Goal: Task Accomplishment & Management: Use online tool/utility

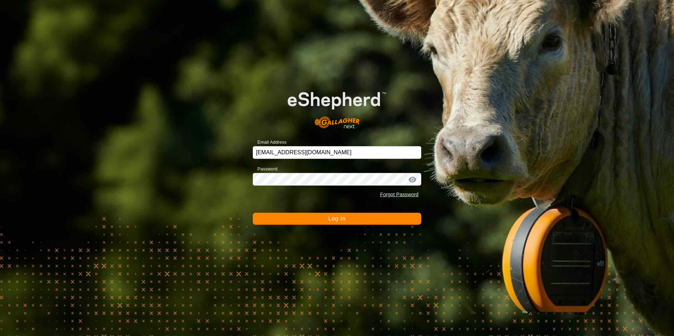
click at [342, 219] on span "Log In" at bounding box center [336, 219] width 17 height 6
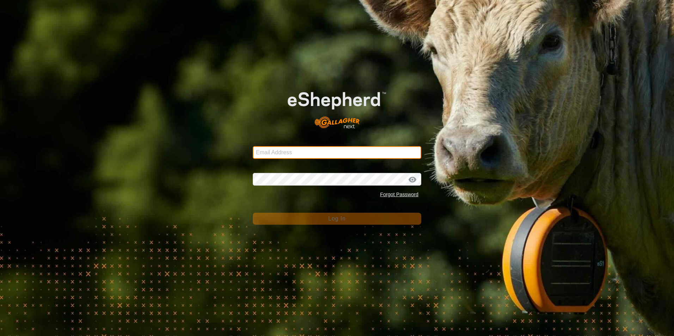
type input "[EMAIL_ADDRESS][DOMAIN_NAME]"
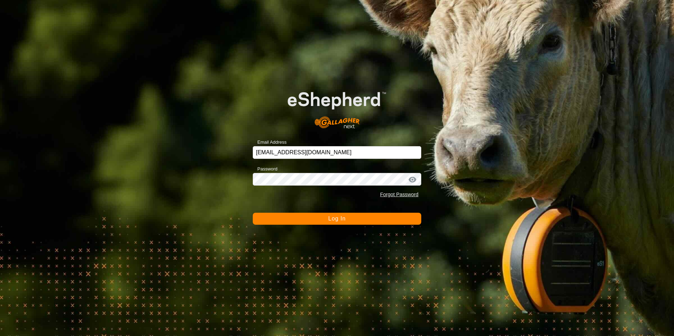
click at [341, 216] on span "Log In" at bounding box center [336, 219] width 17 height 6
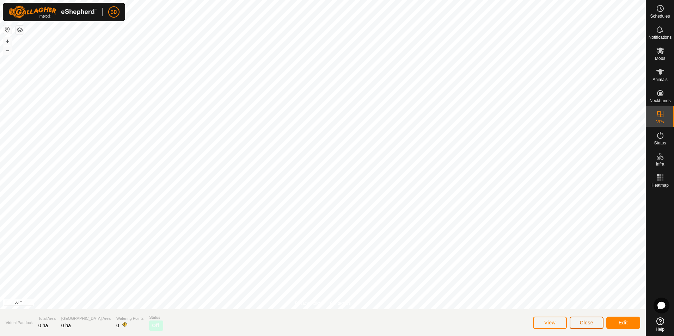
click at [580, 320] on span "Close" at bounding box center [586, 323] width 13 height 6
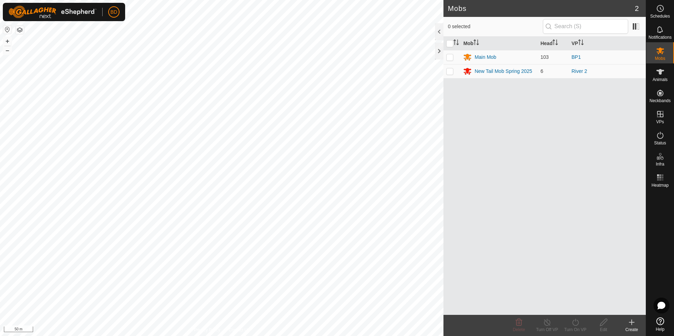
click at [633, 325] on icon at bounding box center [632, 322] width 8 height 8
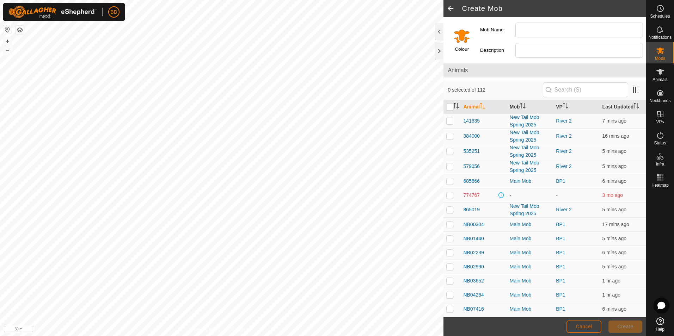
click at [583, 329] on span "Cancel" at bounding box center [584, 327] width 17 height 6
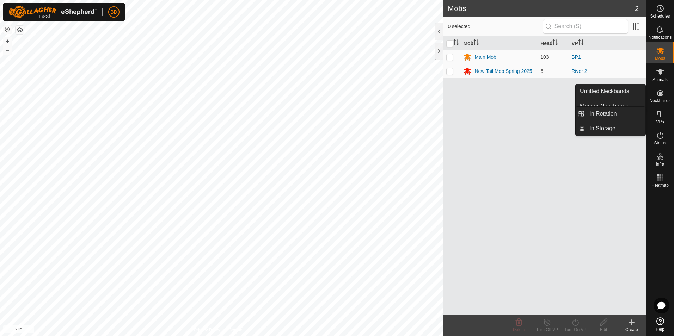
click at [662, 114] on icon at bounding box center [660, 114] width 6 height 6
click at [659, 117] on icon at bounding box center [660, 114] width 8 height 8
click at [615, 113] on link "In Rotation" at bounding box center [615, 114] width 60 height 14
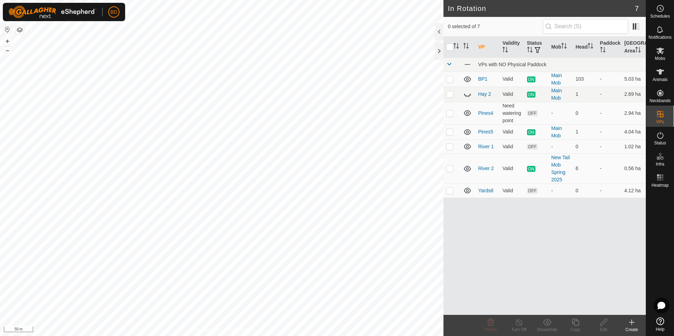
click at [631, 324] on icon at bounding box center [632, 322] width 8 height 8
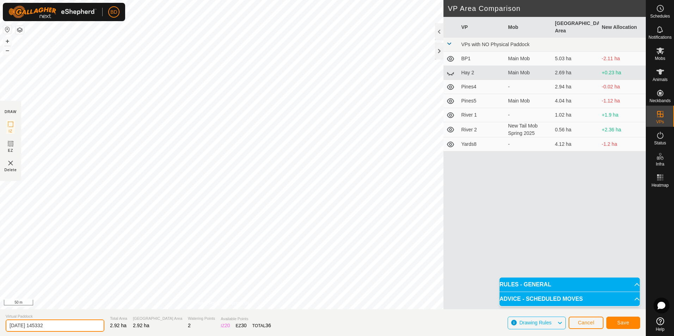
drag, startPoint x: 60, startPoint y: 328, endPoint x: 0, endPoint y: 336, distance: 60.4
click at [0, 330] on html "BD Schedules Notifications Mobs Animals Neckbands VPs Status Infra Heatmap Help…" at bounding box center [337, 168] width 674 height 336
type input "BP2"
click at [626, 325] on span "Save" at bounding box center [623, 323] width 12 height 6
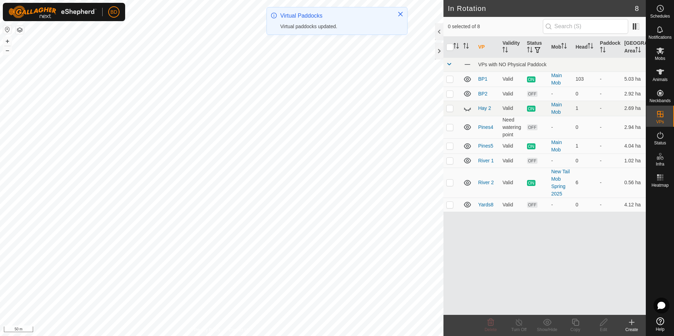
checkbox input "true"
click at [519, 324] on icon at bounding box center [519, 322] width 9 height 8
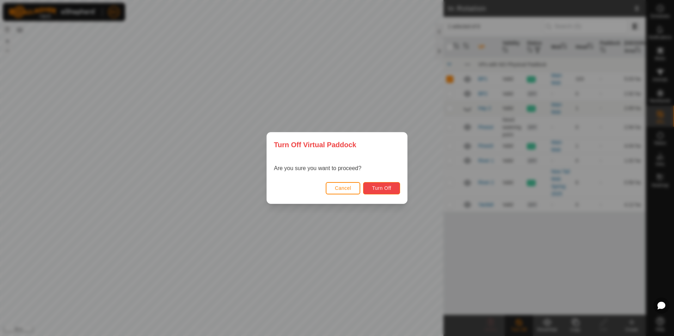
click at [392, 189] on button "Turn Off" at bounding box center [381, 188] width 37 height 12
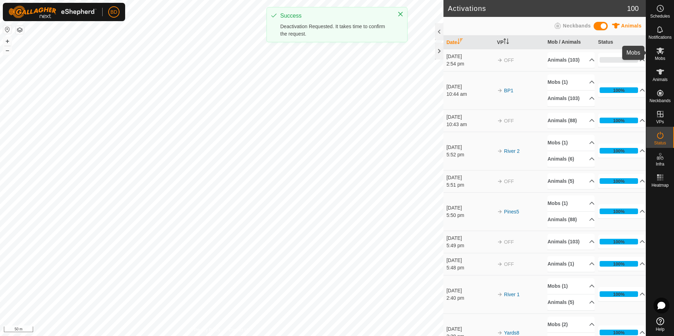
click at [663, 53] on icon at bounding box center [660, 51] width 8 height 8
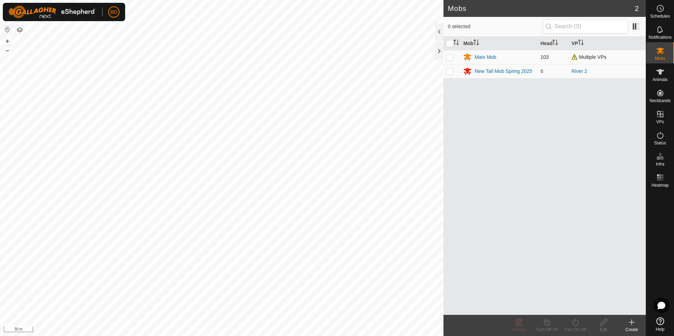
click at [451, 58] on p-checkbox at bounding box center [449, 57] width 7 height 6
checkbox input "true"
click at [574, 327] on div "Turn On VP" at bounding box center [575, 330] width 28 height 6
click at [574, 310] on link "Now" at bounding box center [597, 307] width 70 height 14
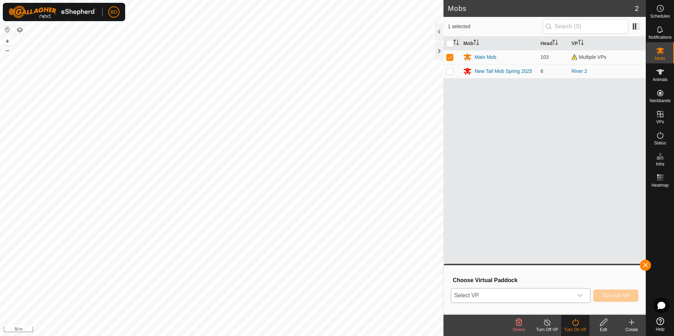
click at [581, 298] on icon "dropdown trigger" at bounding box center [580, 296] width 6 height 6
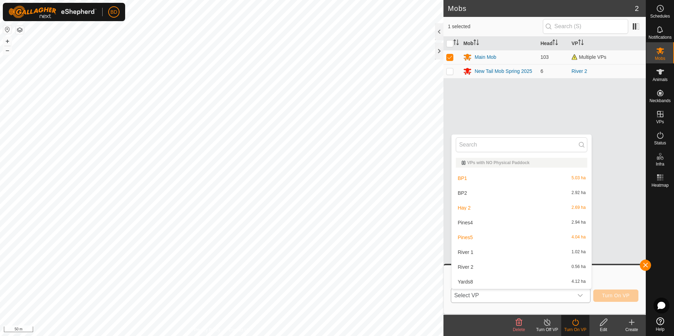
click at [482, 190] on li "BP2 2.92 ha" at bounding box center [522, 193] width 140 height 14
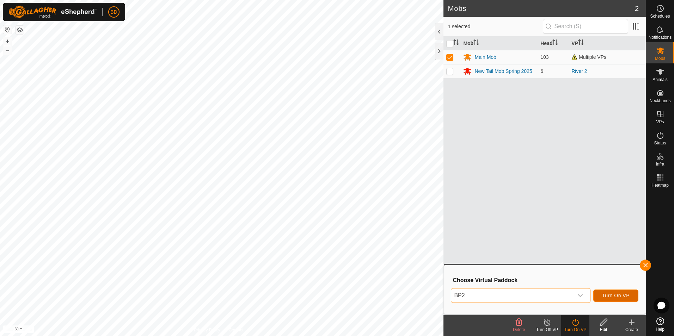
click at [611, 296] on span "Turn On VP" at bounding box center [615, 296] width 27 height 6
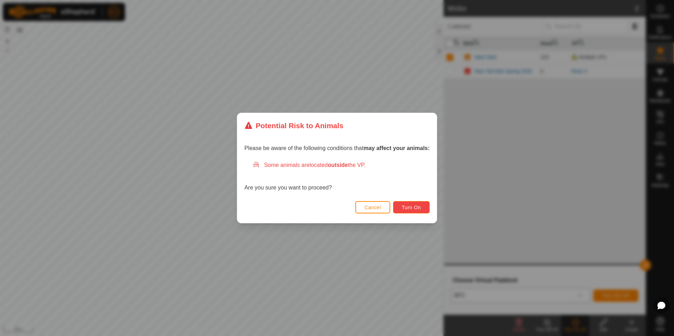
click at [420, 206] on span "Turn On" at bounding box center [411, 208] width 19 height 6
